Goal: Communication & Community: Answer question/provide support

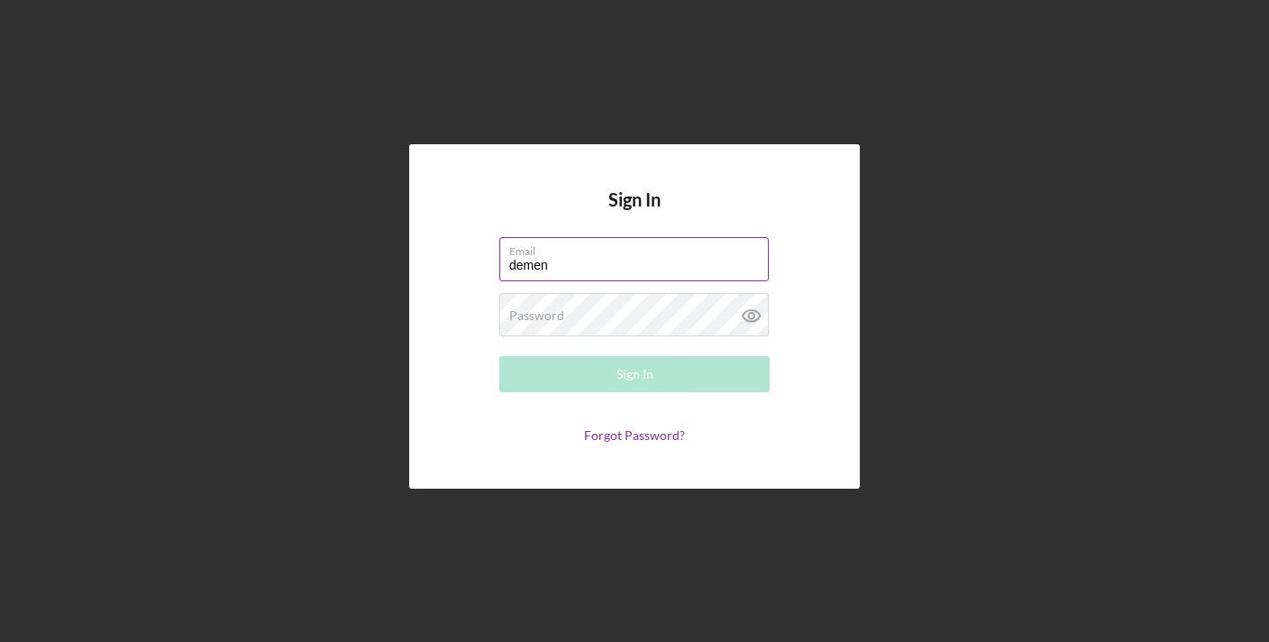
type input "[EMAIL_ADDRESS][DOMAIN_NAME]"
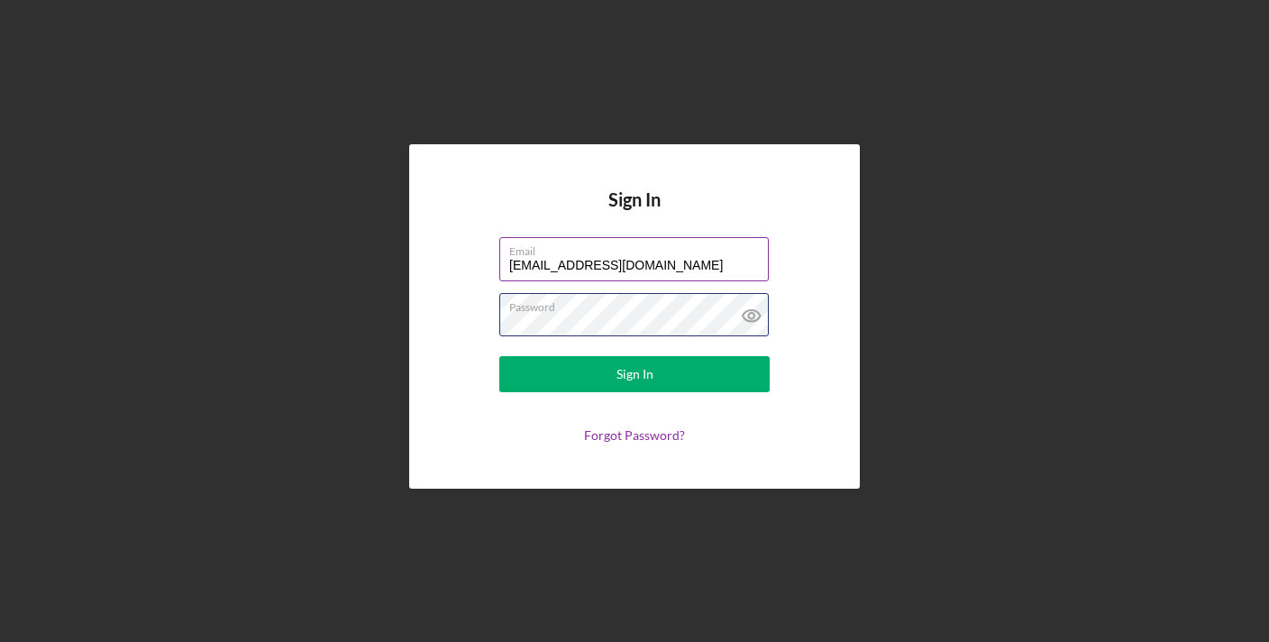
click at [499, 356] on button "Sign In" at bounding box center [634, 374] width 270 height 36
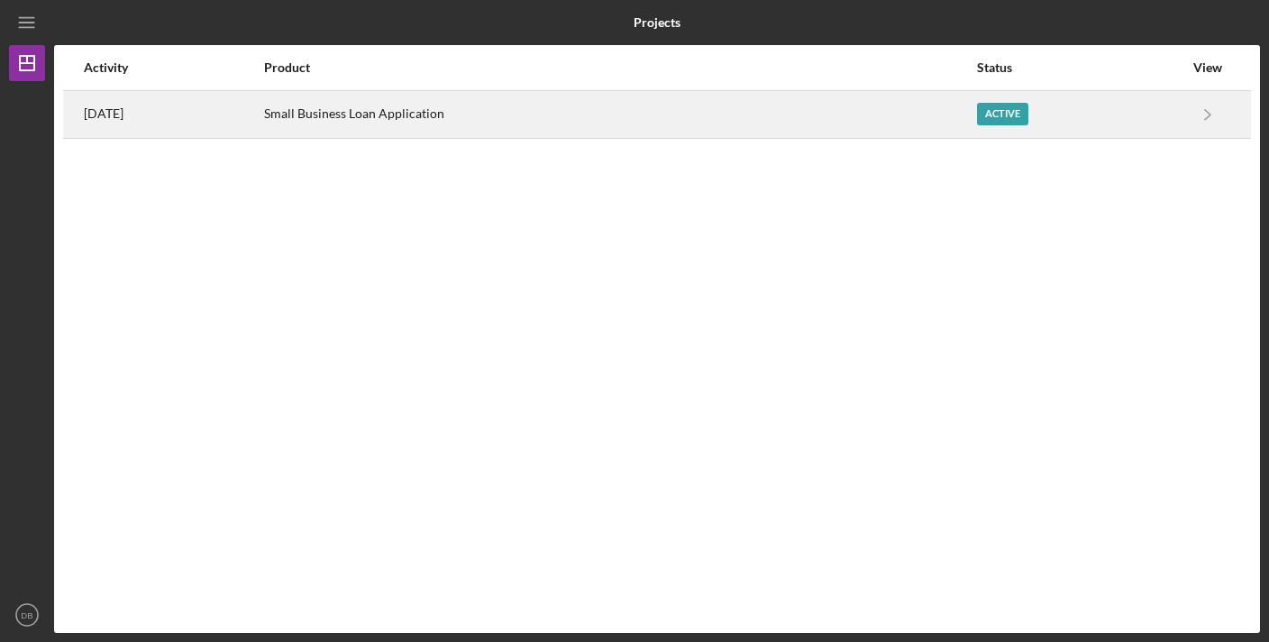
click at [607, 105] on div "Small Business Loan Application" at bounding box center [619, 114] width 711 height 45
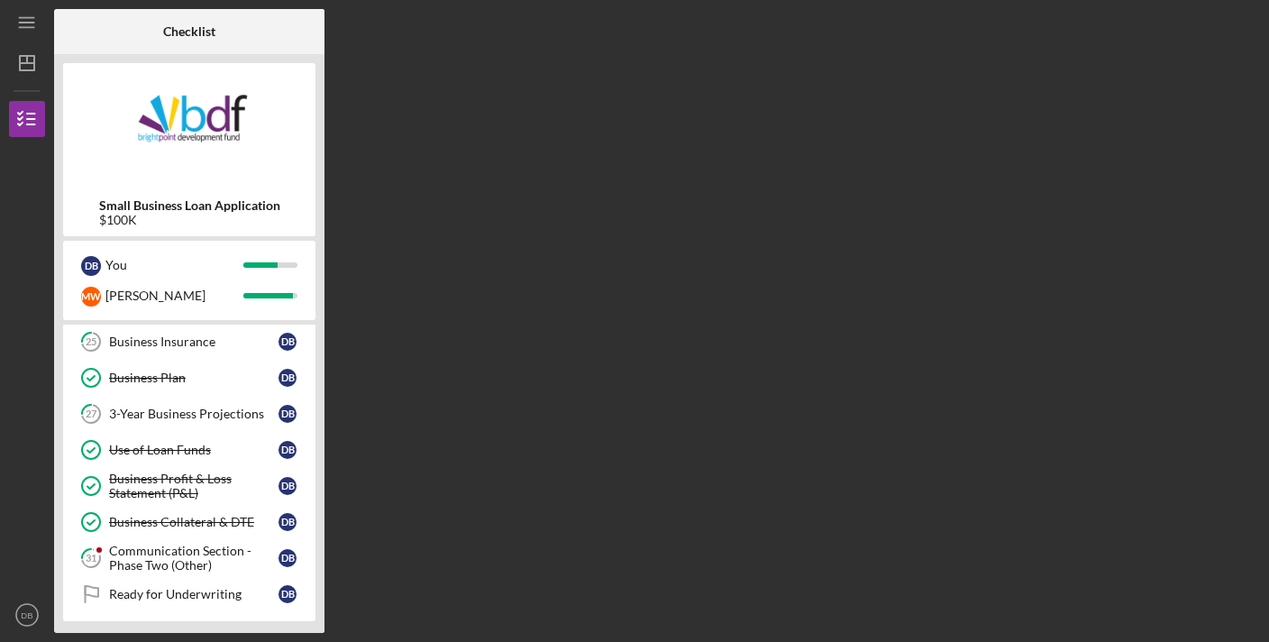
scroll to position [675, 0]
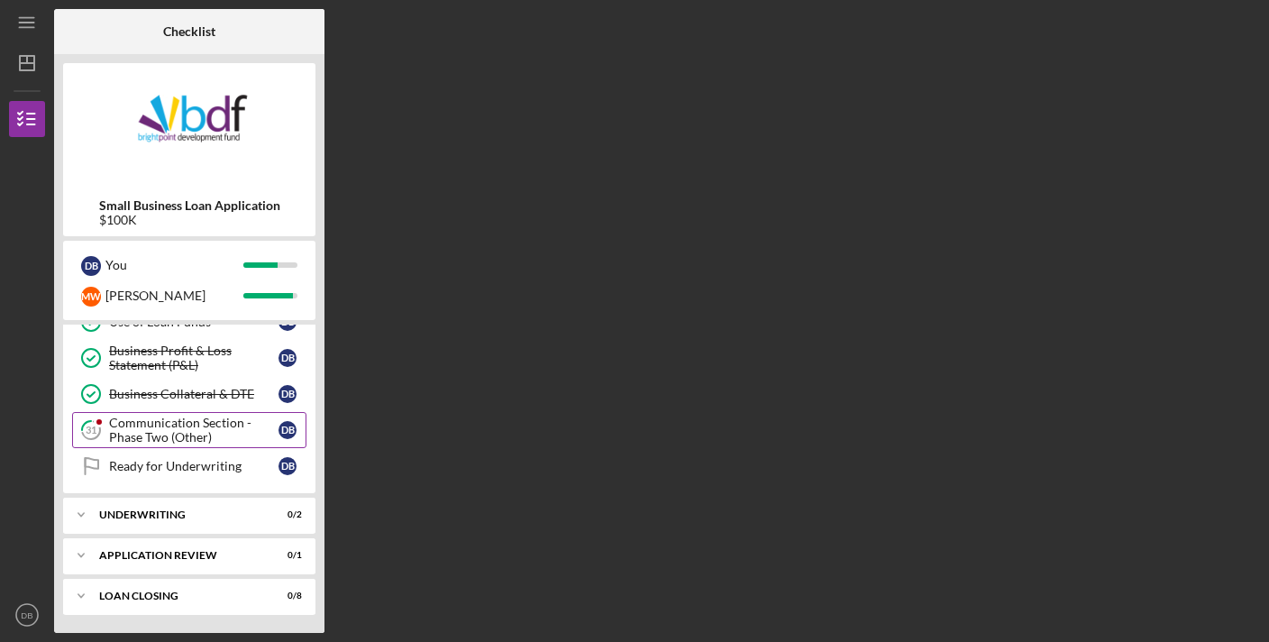
click at [222, 434] on div "Communication Section - Phase Two (Other)" at bounding box center [193, 430] width 169 height 29
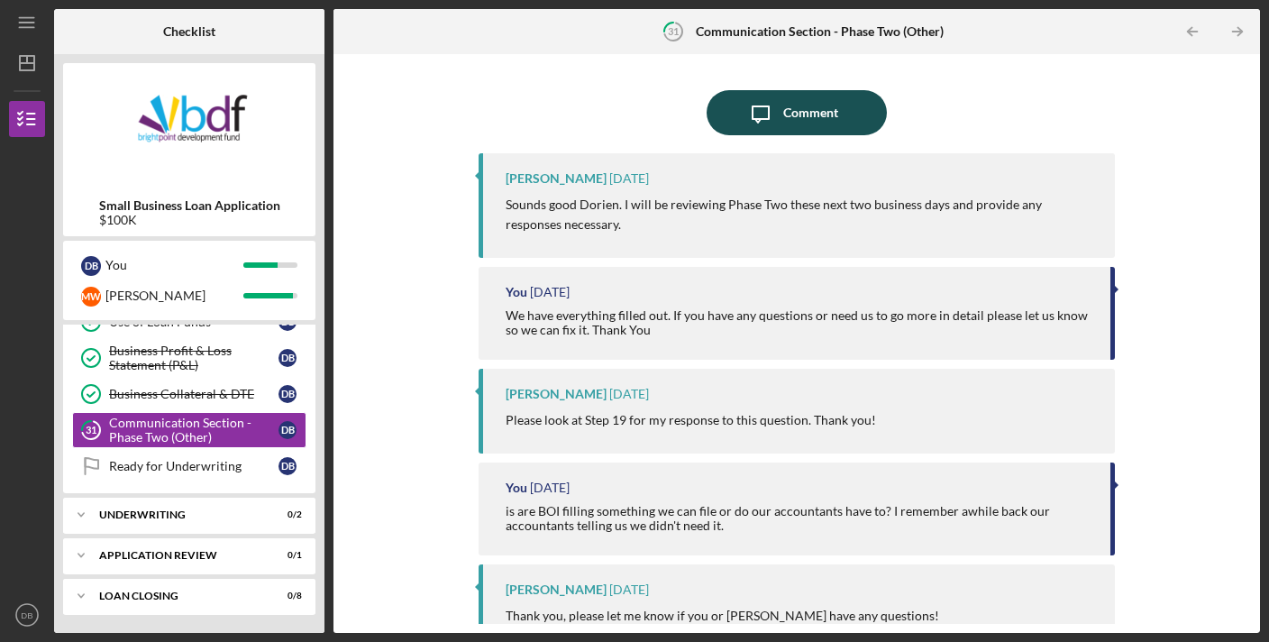
click at [763, 115] on icon "Icon/Message" at bounding box center [760, 112] width 45 height 45
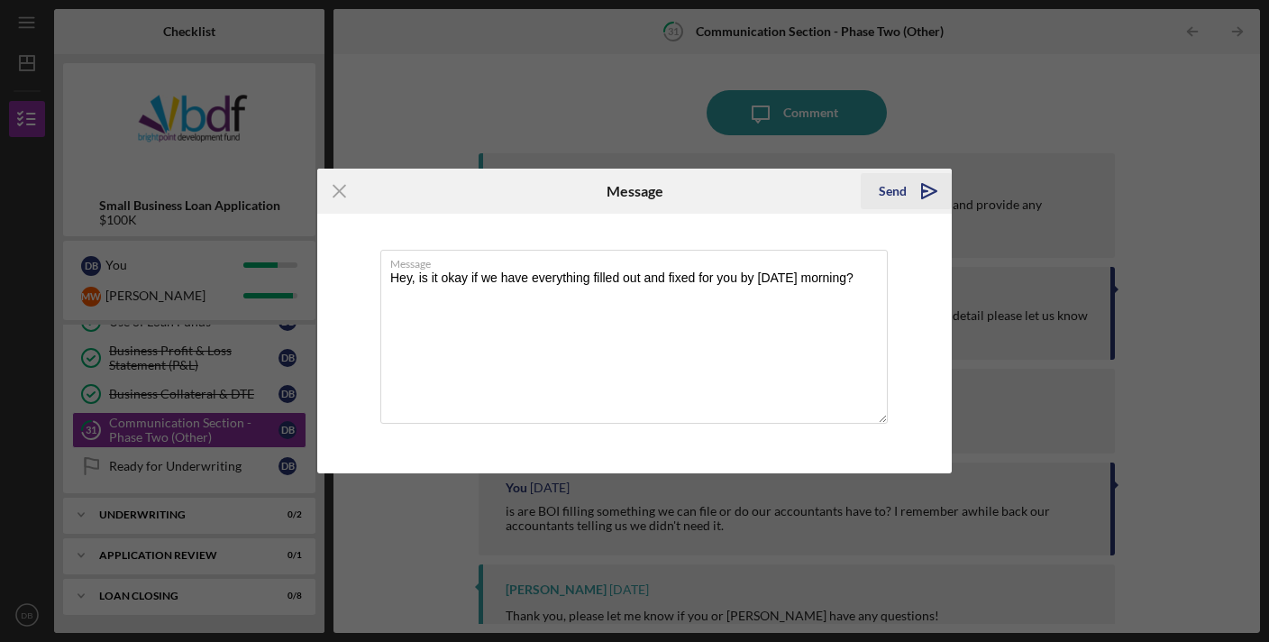
type textarea "Hey, is it okay if we have everything filled out and fixed for you by [DATE] mo…"
click at [927, 187] on icon "Icon/icon-invite-send" at bounding box center [929, 191] width 45 height 45
